Goal: Task Accomplishment & Management: Complete application form

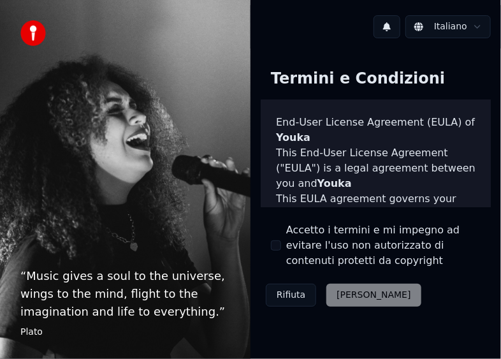
click at [275, 246] on button "Accetto i termini e mi impegno ad evitare l'uso non autorizzato di contenuti pr…" at bounding box center [276, 245] width 10 height 10
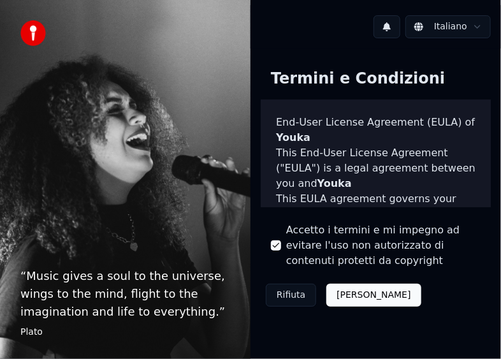
click at [342, 295] on button "Accetta" at bounding box center [373, 295] width 94 height 23
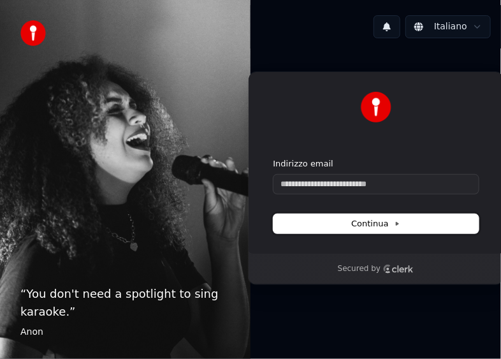
click at [373, 226] on span "Continua" at bounding box center [375, 223] width 48 height 11
